Goal: Information Seeking & Learning: Learn about a topic

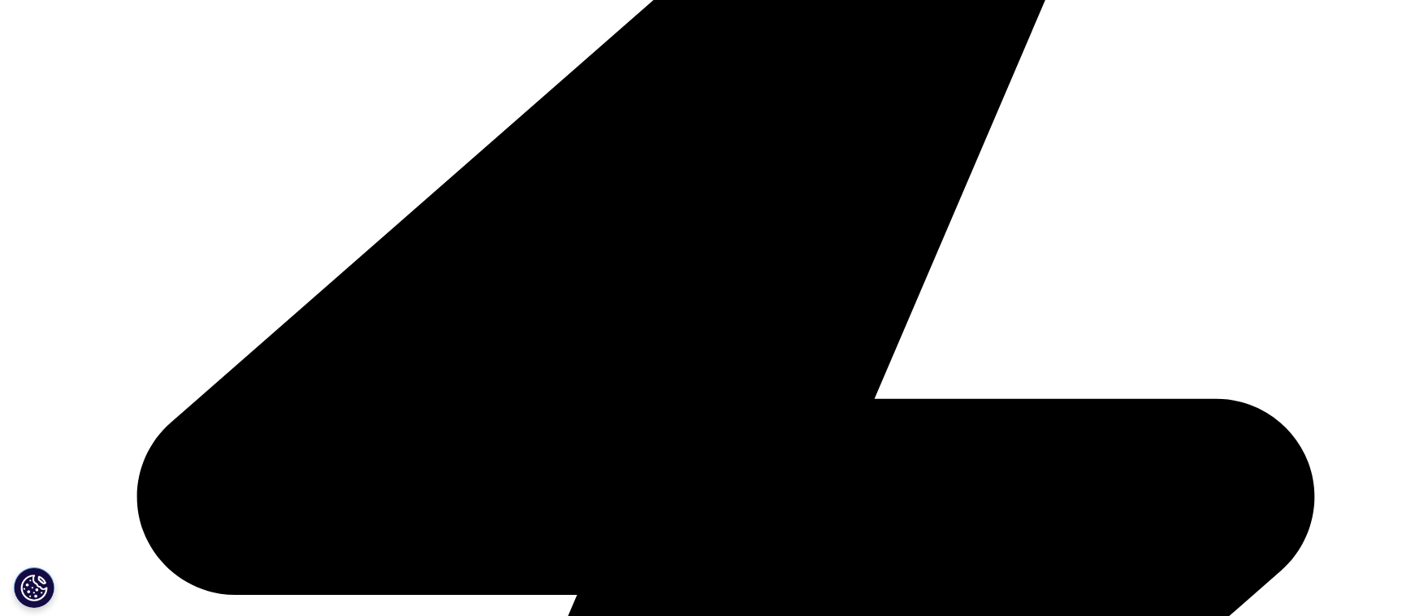
scroll to position [4528, 0]
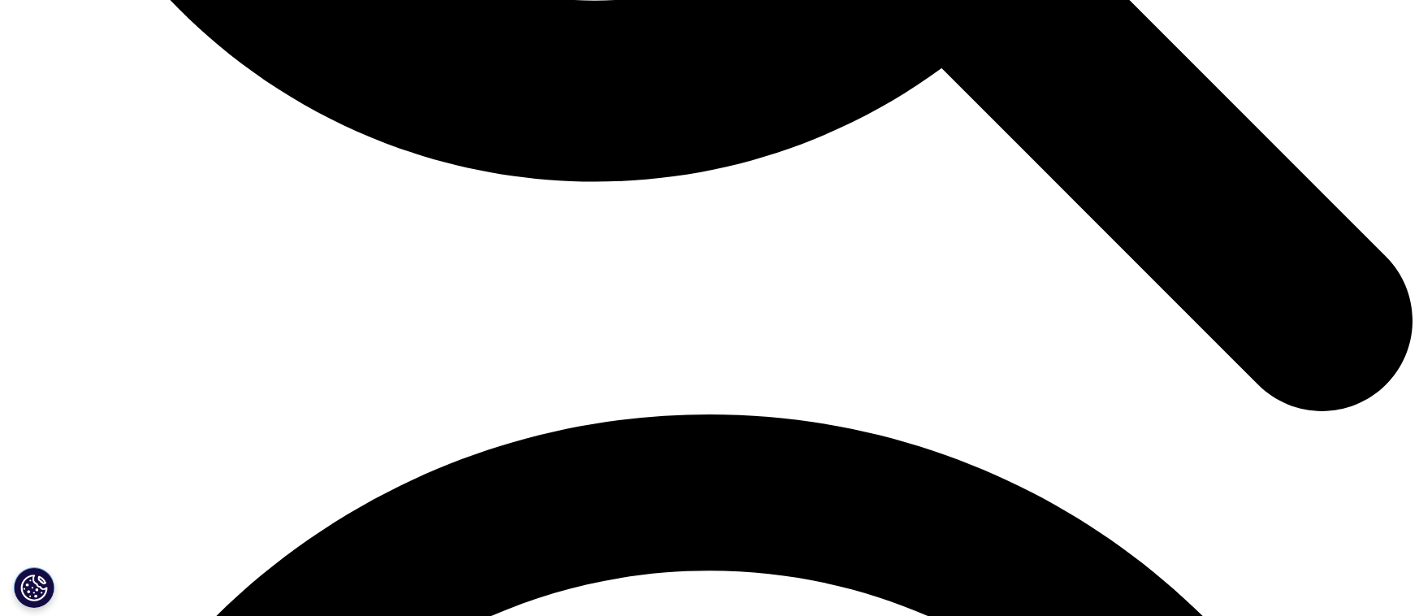
scroll to position [3445, 0]
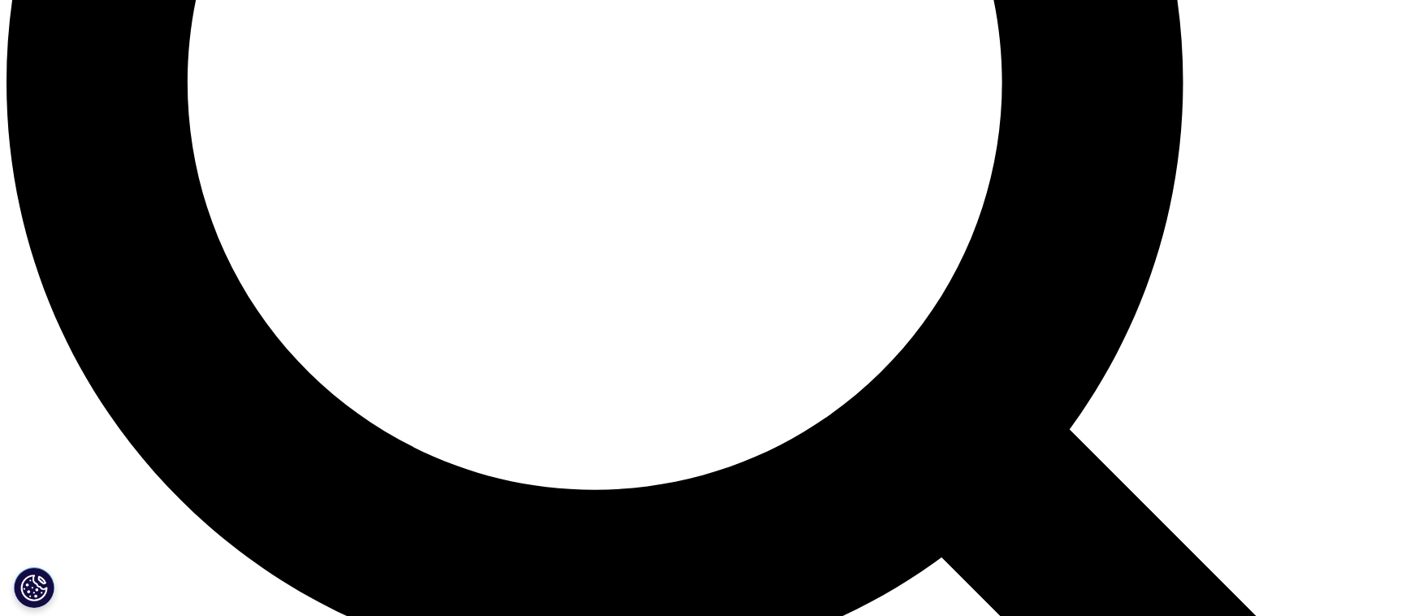
scroll to position [1950, 0]
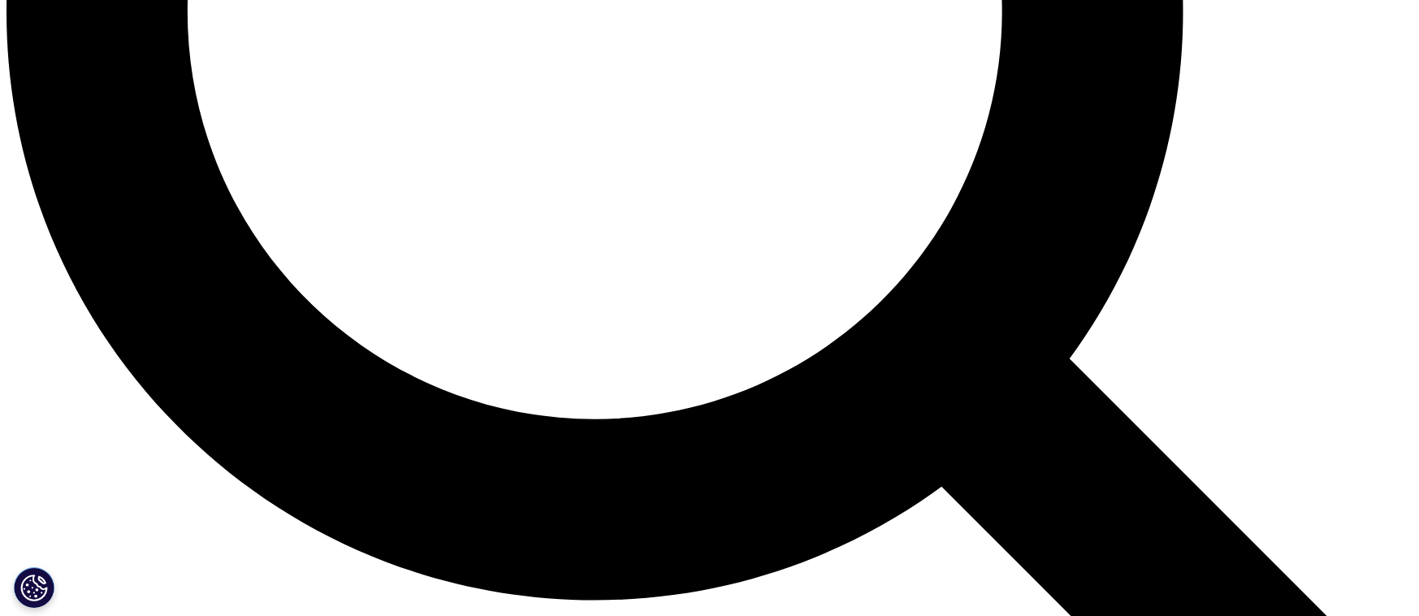
scroll to position [2183, 0]
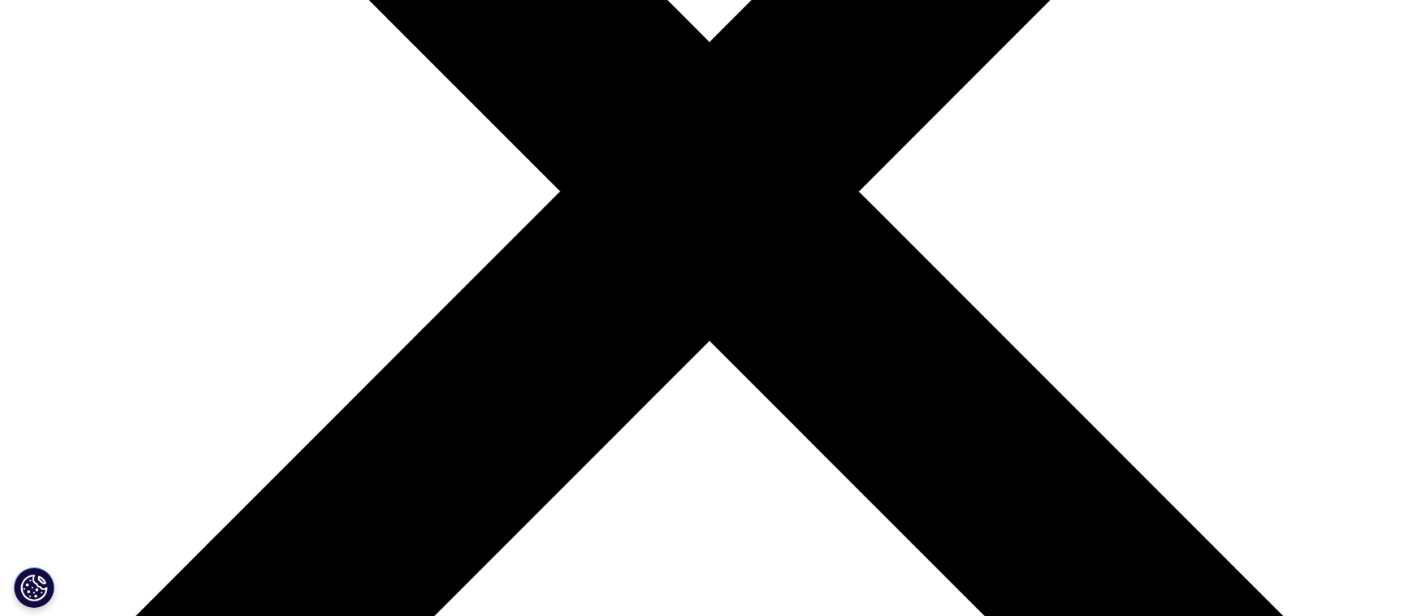
scroll to position [550, 0]
